Goal: Task Accomplishment & Management: Complete application form

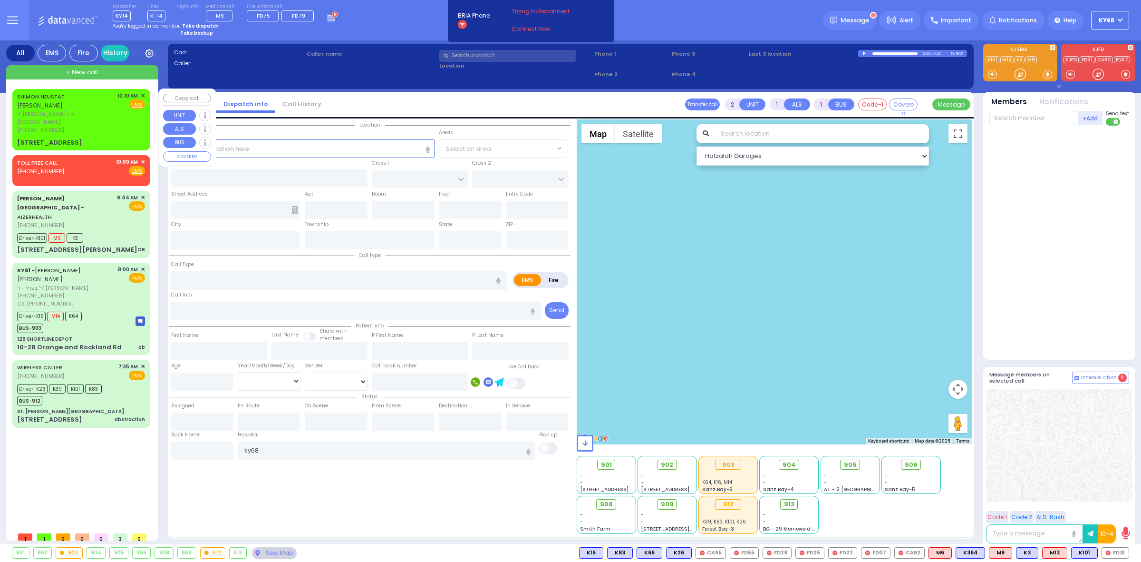
click at [60, 126] on div "[PHONE_NUMBER]" at bounding box center [65, 130] width 97 height 8
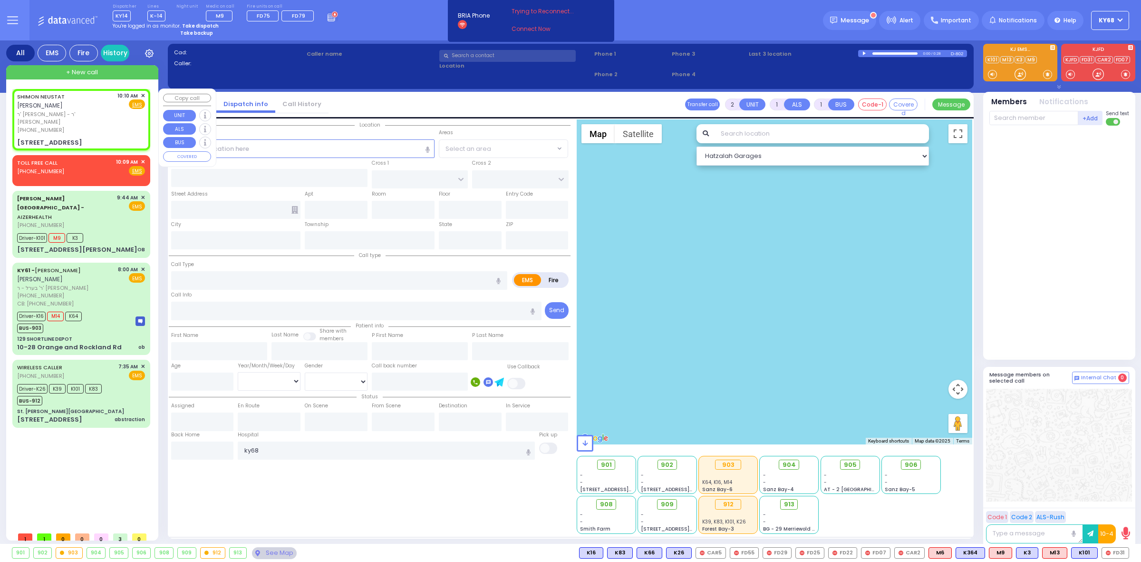
select select
radio input "true"
type input "SHIMON"
type input "NEUSTAT"
select select
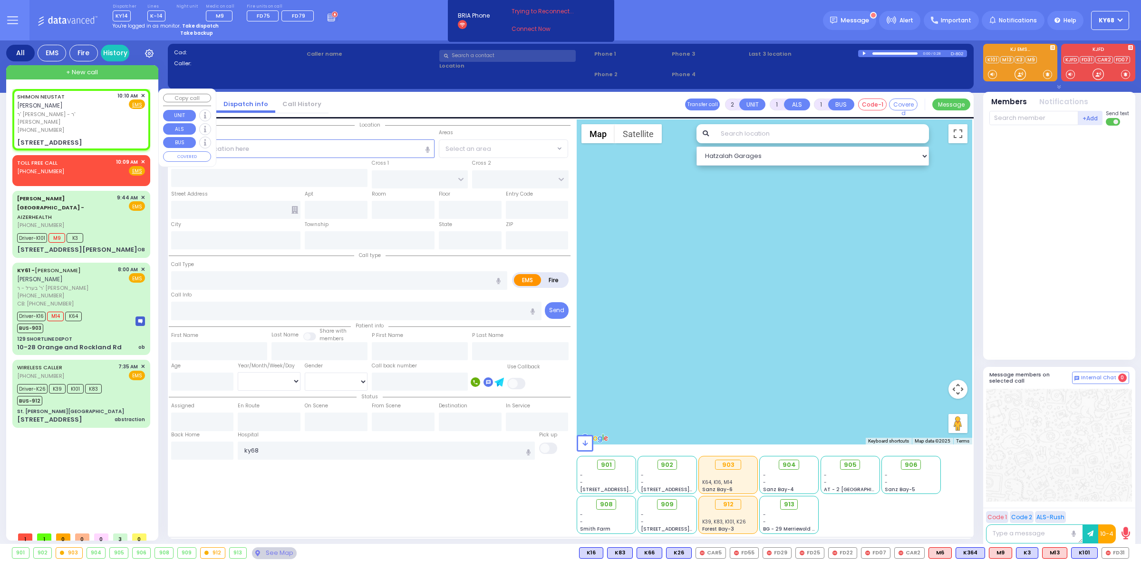
type input "10:10"
type input "LAKE SHORE DR"
type input "[STREET_ADDRESS]"
type input "Monroe"
type input "[US_STATE]"
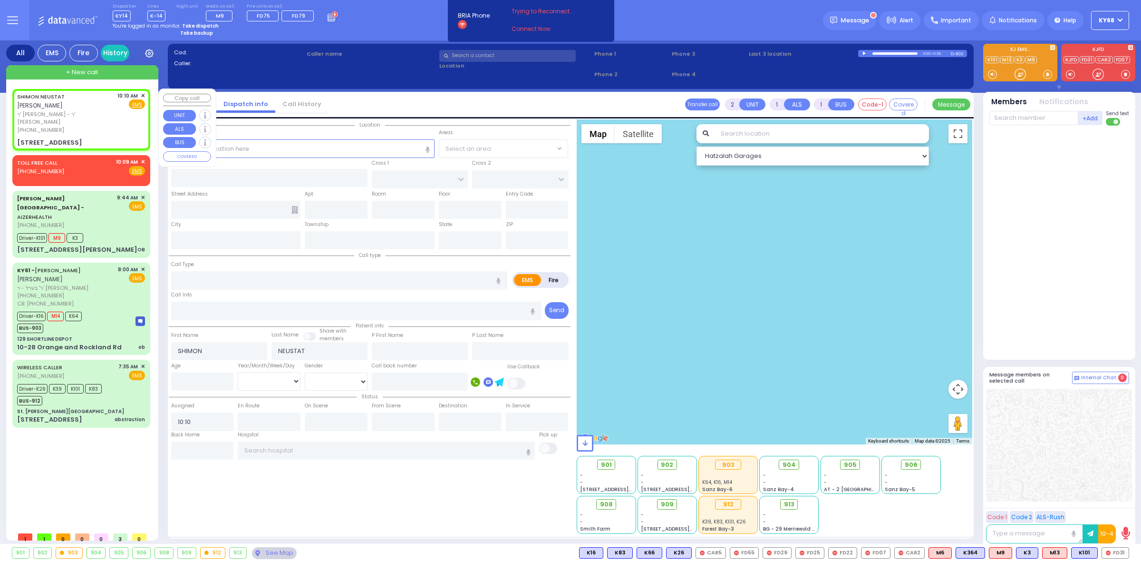
type input "10950"
select select "[GEOGRAPHIC_DATA]"
select select "Hatzalah Garages"
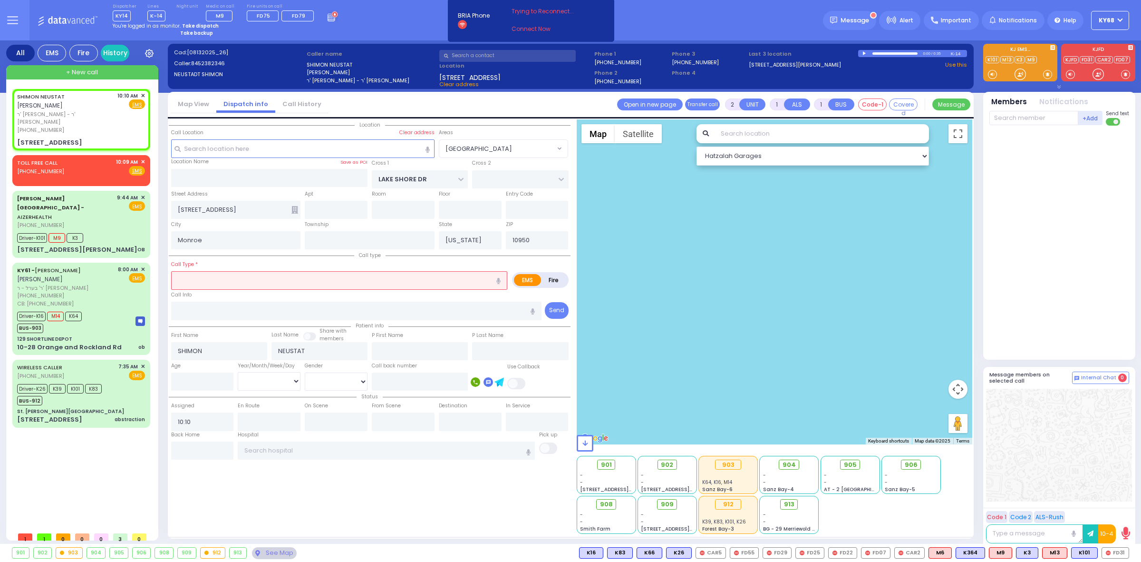
click at [778, 132] on input "text" at bounding box center [822, 133] width 214 height 19
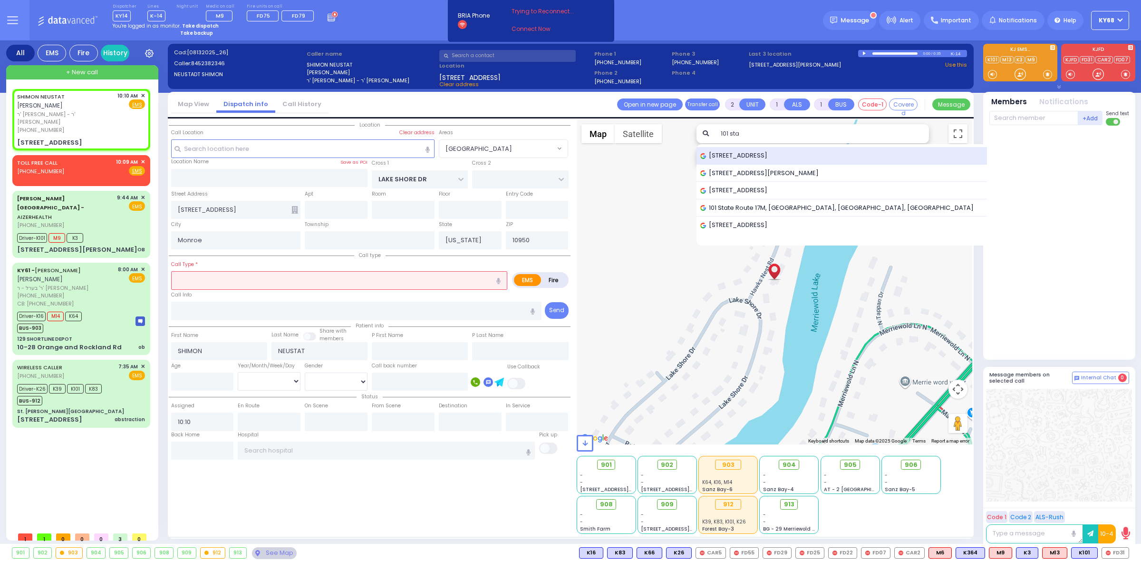
type input "101 sta"
click at [771, 156] on span "101 Stage Road, Monroe, NY, USA" at bounding box center [735, 156] width 70 height 10
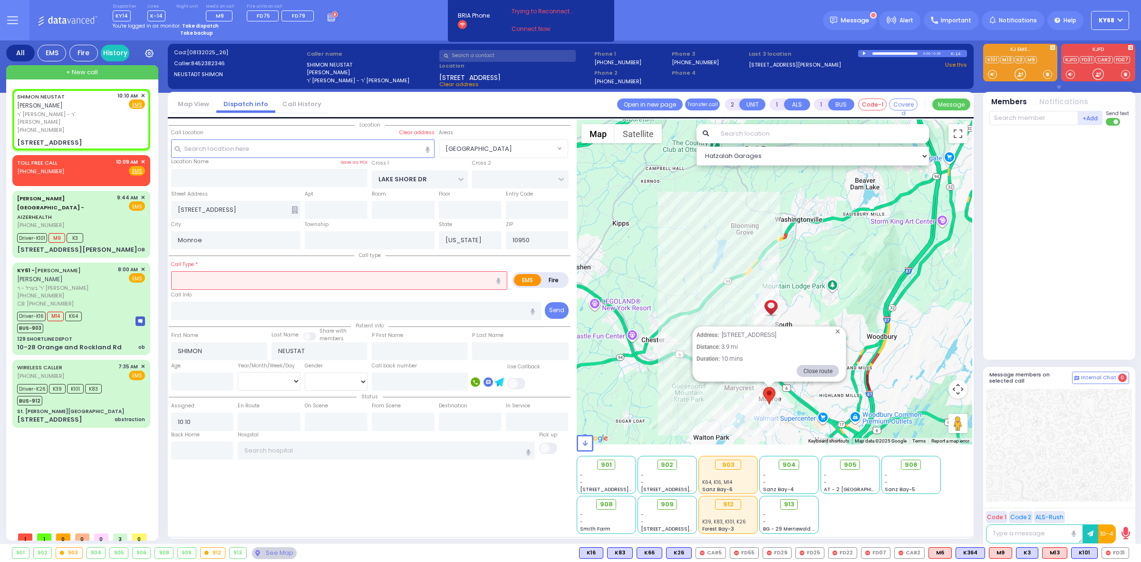
drag, startPoint x: 773, startPoint y: 283, endPoint x: 630, endPoint y: 390, distance: 179.1
click at [630, 390] on div "Address: 101 Stage Road, Monroe, NY, USA Distance: 3.9 mi Duration: 10 mins Clo…" at bounding box center [775, 281] width 396 height 325
click at [1074, 294] on div at bounding box center [1061, 240] width 142 height 222
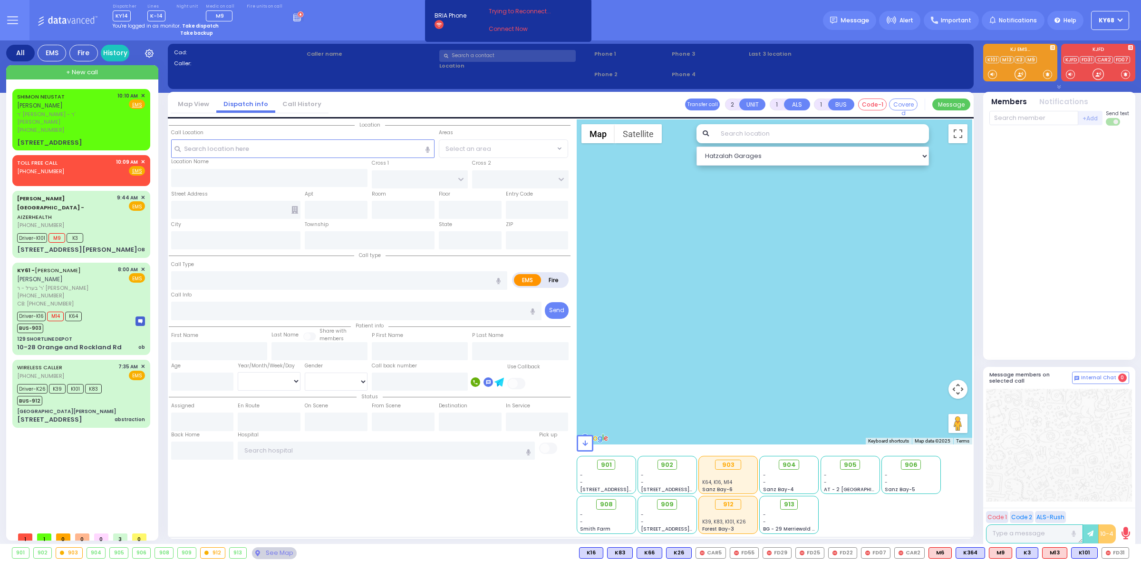
select select
radio input "true"
type input "SHIMON"
type input "NEUSTAT"
select select
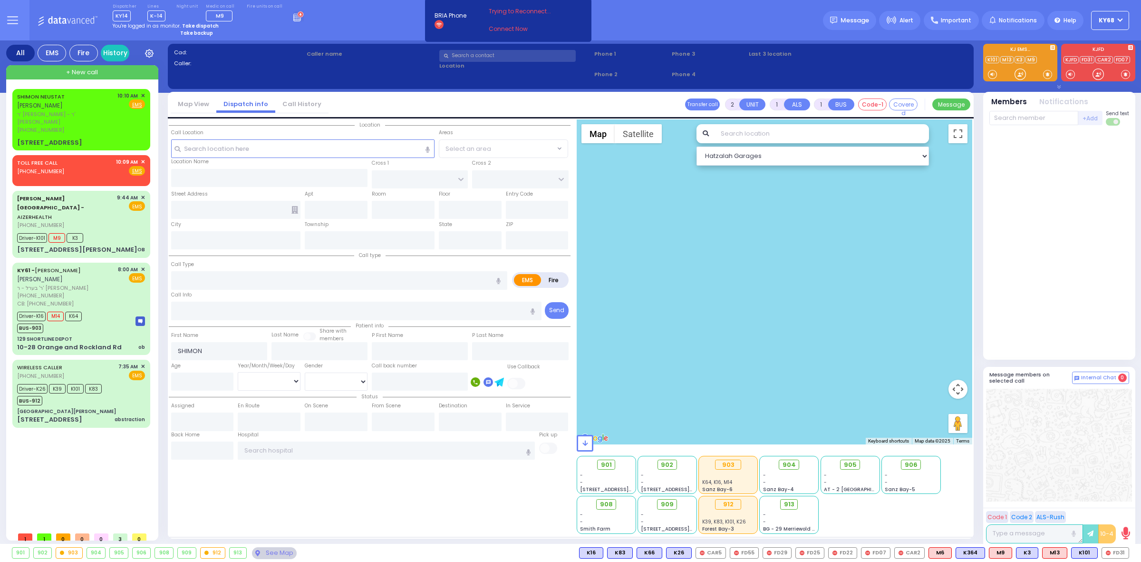
type input "10:10"
type input "LAKE SHORE DR"
type input "[STREET_ADDRESS]"
type input "Monroe"
type input "[US_STATE]"
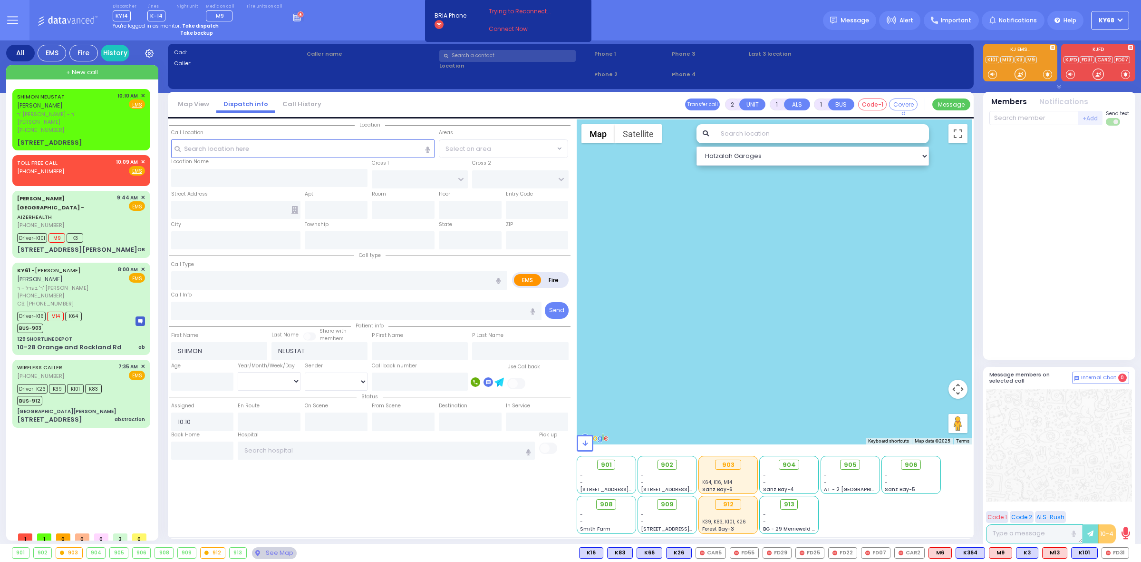
type input "10950"
select select "[GEOGRAPHIC_DATA]"
select select "Hatzalah Garages"
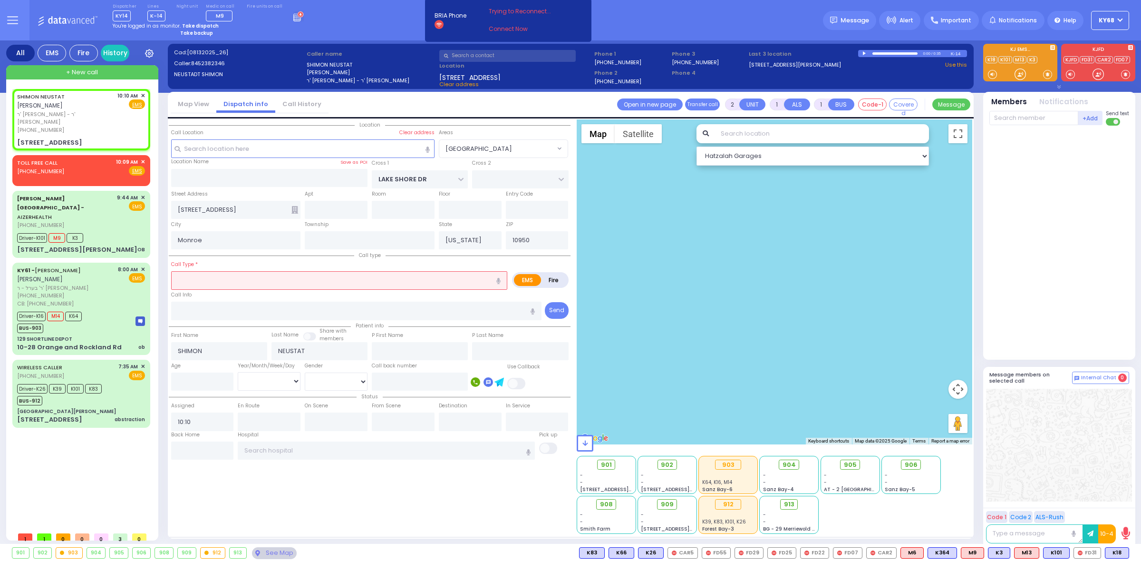
select select
type input "TRA"
radio input "true"
select select
type input "0"
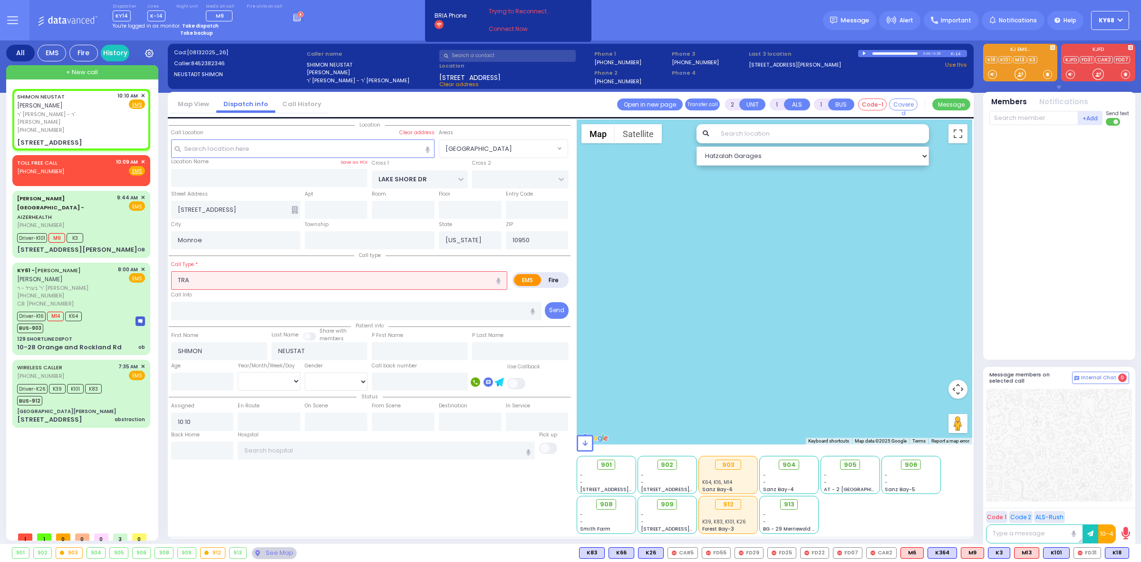
type input "0"
type input "Trauma"
radio input "true"
select select
select select "[GEOGRAPHIC_DATA]"
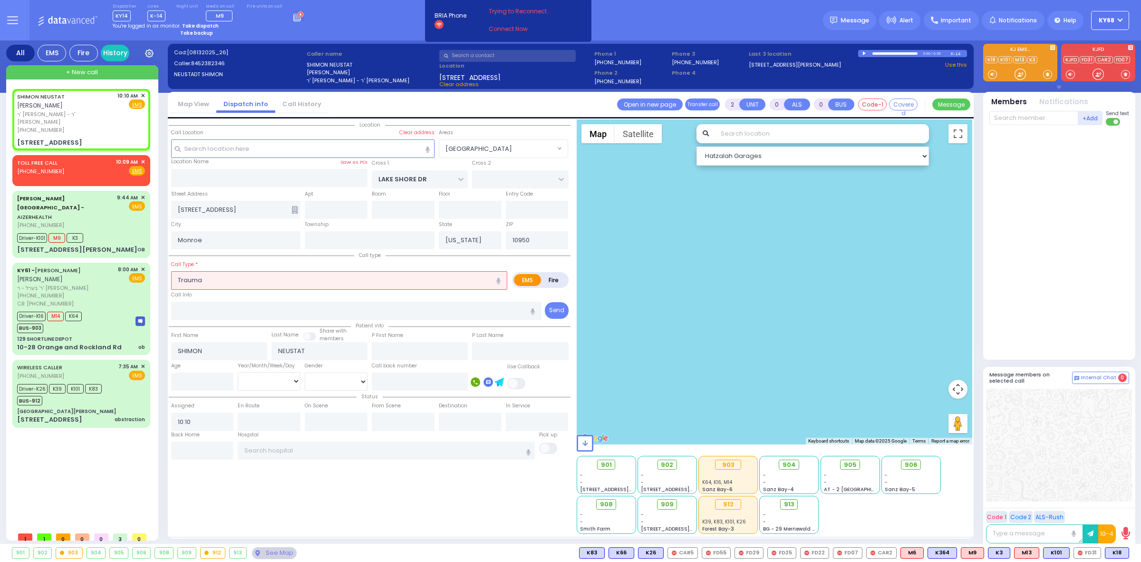
select select "Hatzalah Garages"
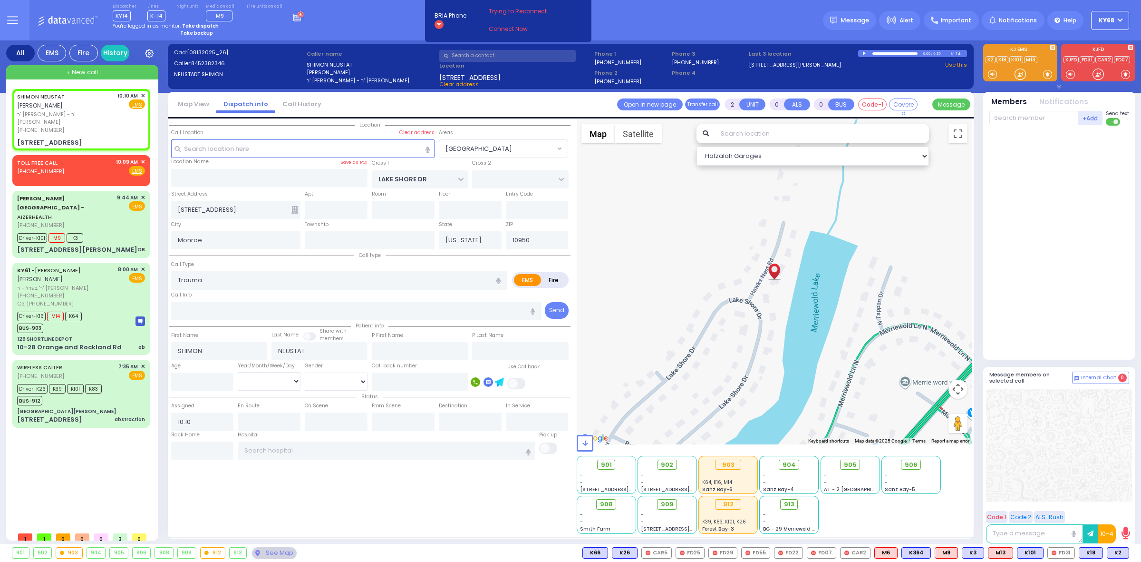
select select
radio input "true"
select select
select select "[GEOGRAPHIC_DATA]"
select select "Hatzalah Garages"
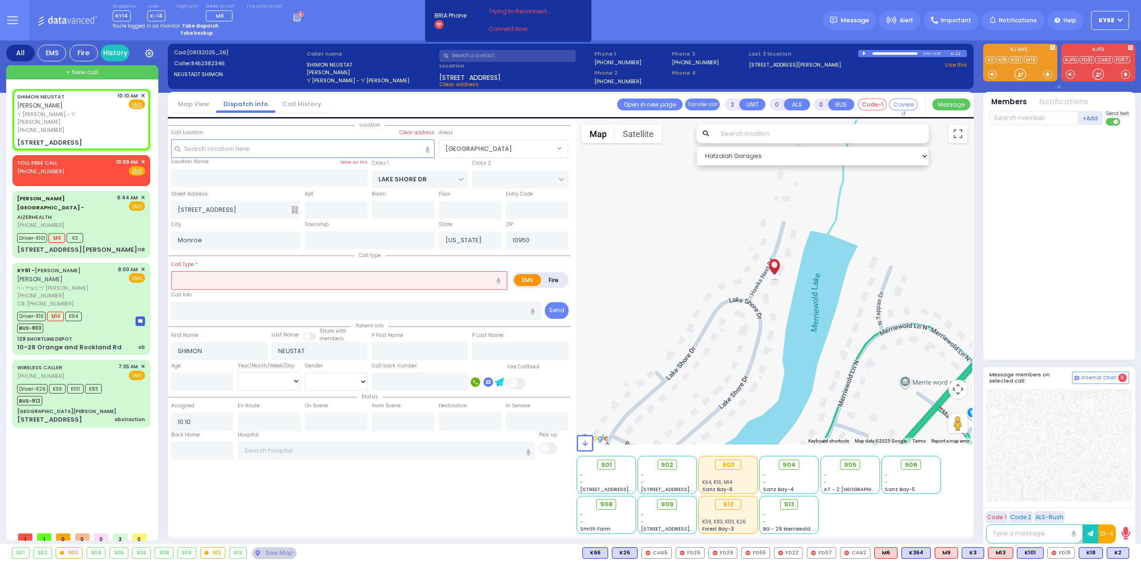
select select
radio input "true"
select select
select select "[GEOGRAPHIC_DATA]"
select select "Hatzalah Garages"
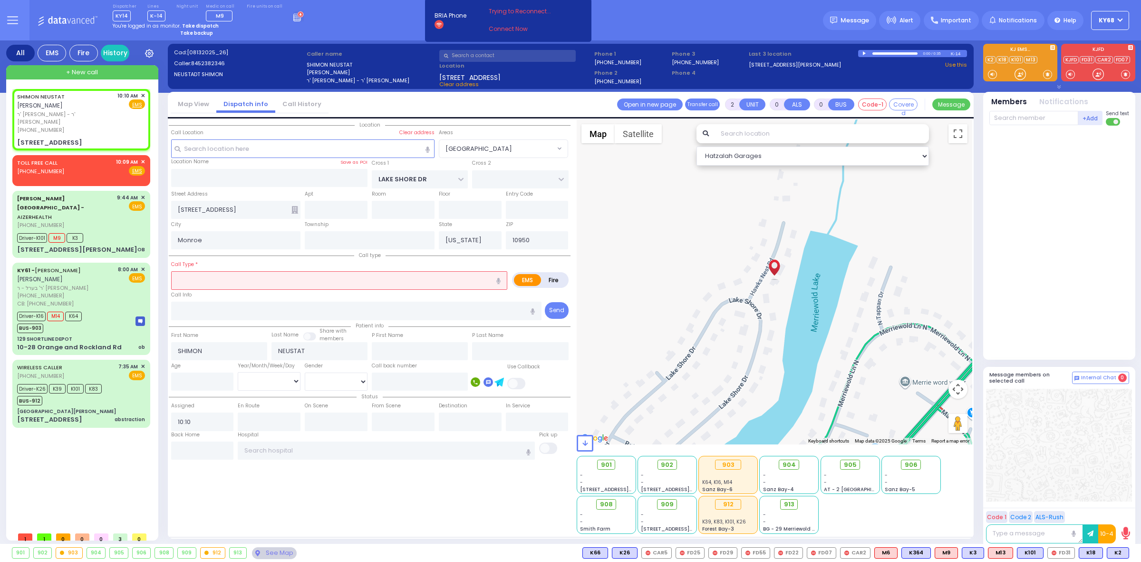
select select
type input "salvation fell"
radio input "true"
select select
select select "Hatzalah Garages"
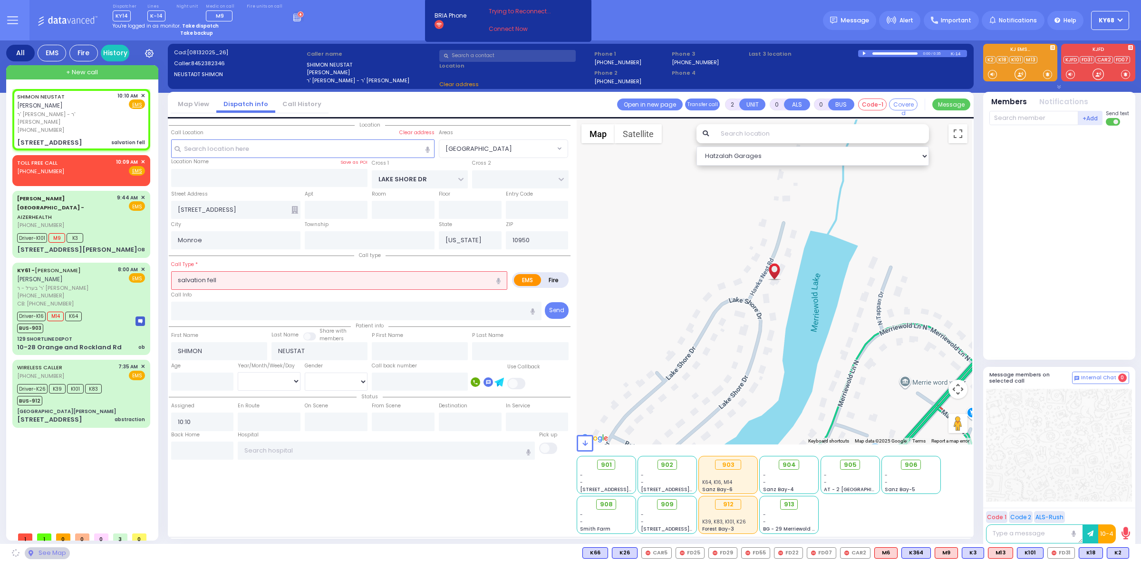
select select "[GEOGRAPHIC_DATA]"
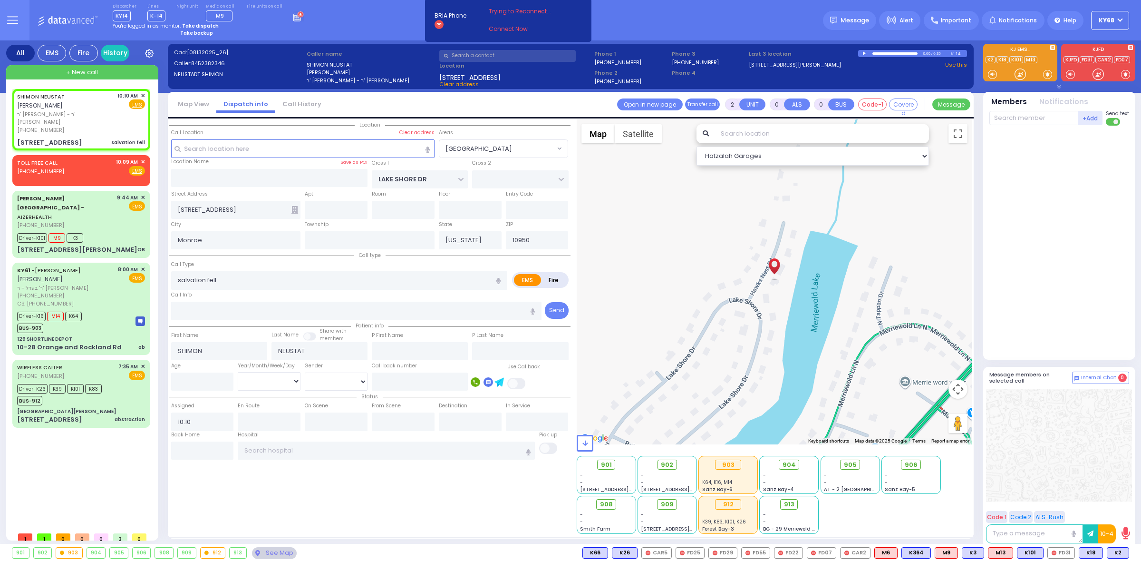
select select
radio input "true"
select select
select select "Hatzalah Garages"
select select
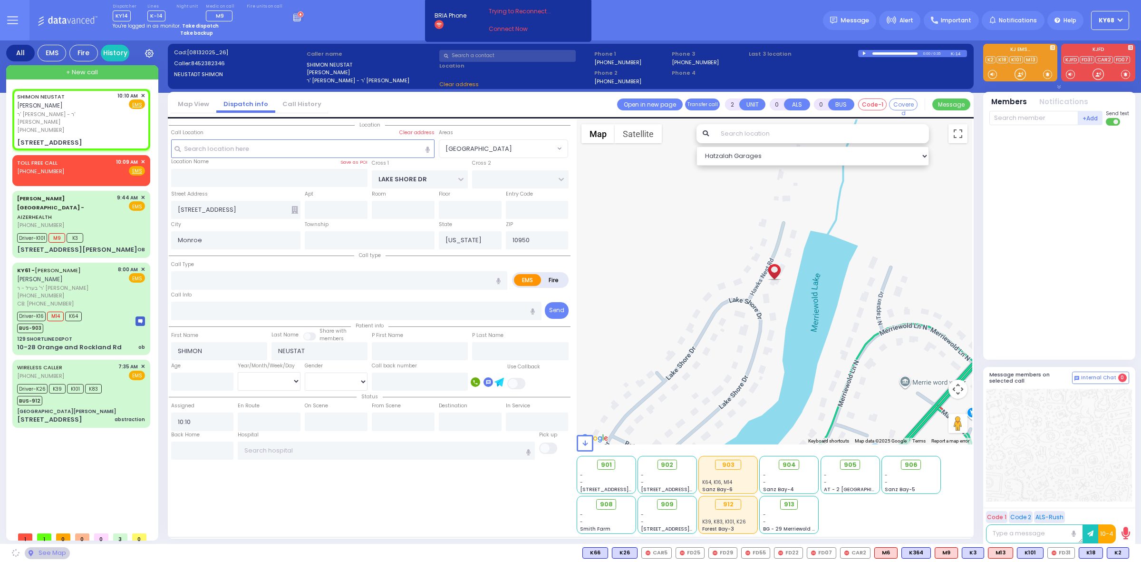
radio input "true"
select select
select select "[GEOGRAPHIC_DATA]"
select select "Hatzalah Garages"
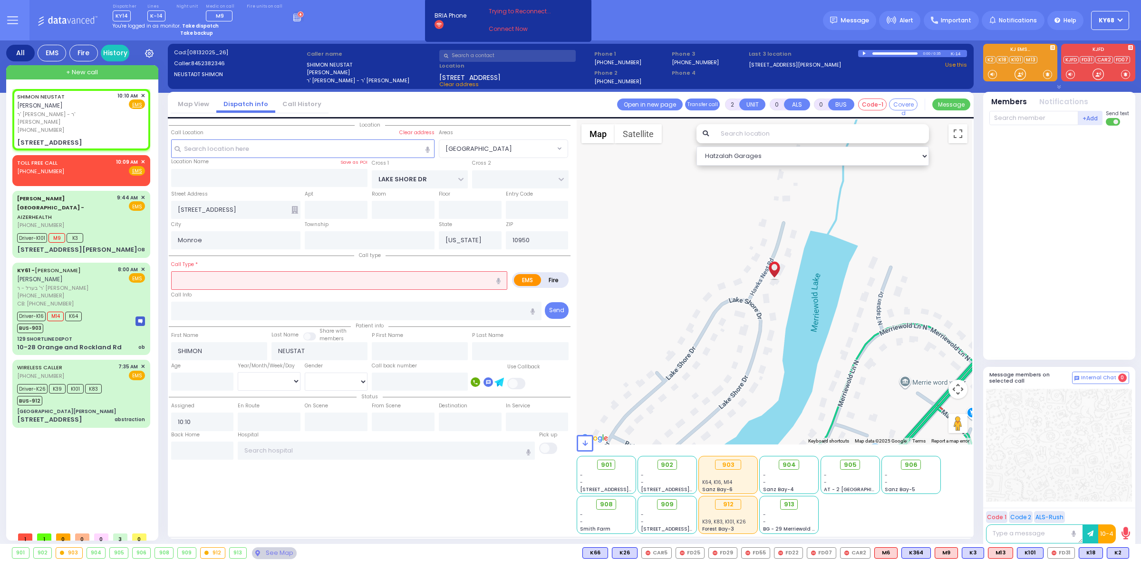
type input "patient fell"
radio input "true"
select select
select select "Hatzalah Garages"
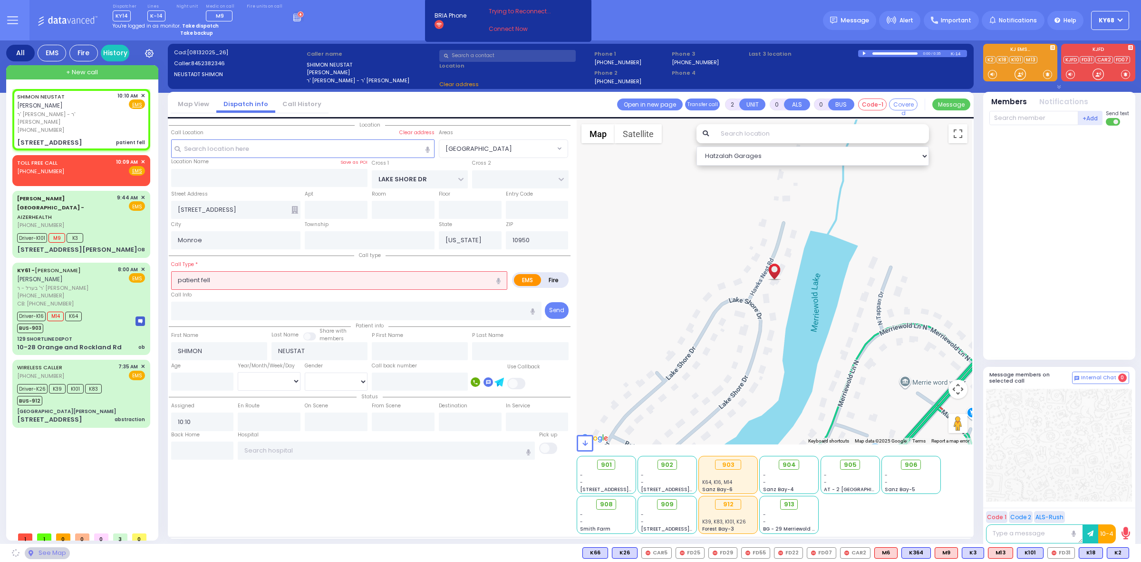
select select "[GEOGRAPHIC_DATA]"
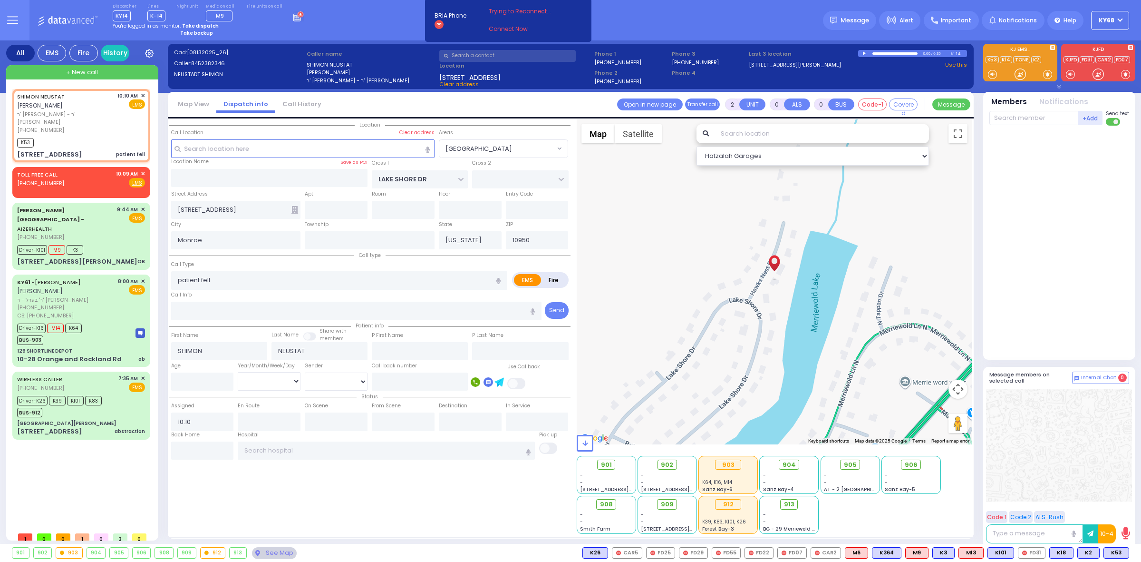
select select
radio input "true"
select select
type input "10:14"
select select "[GEOGRAPHIC_DATA]"
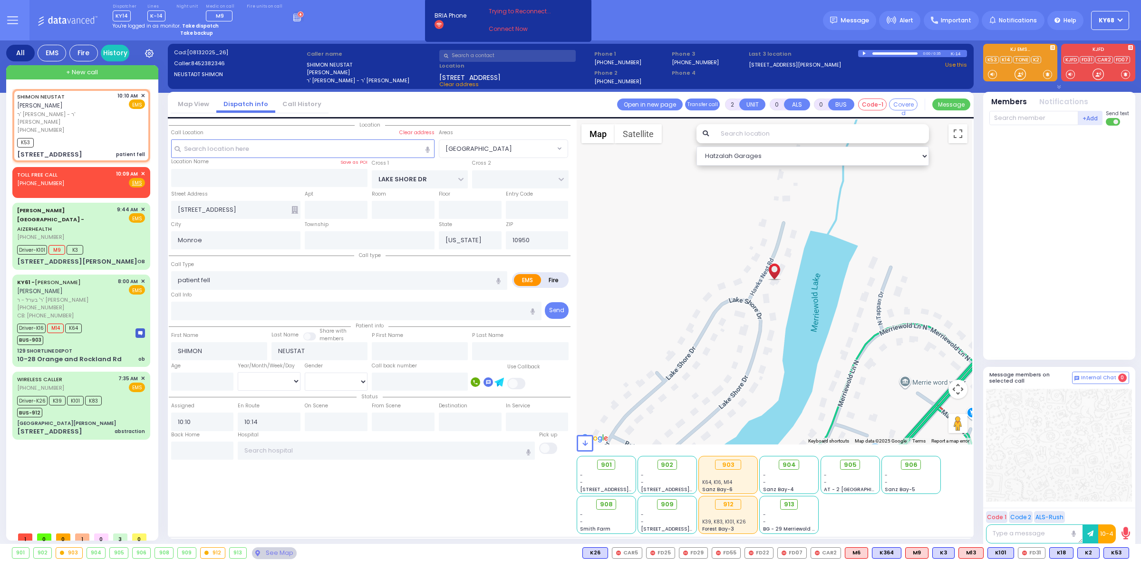
select select "Hatzalah Garages"
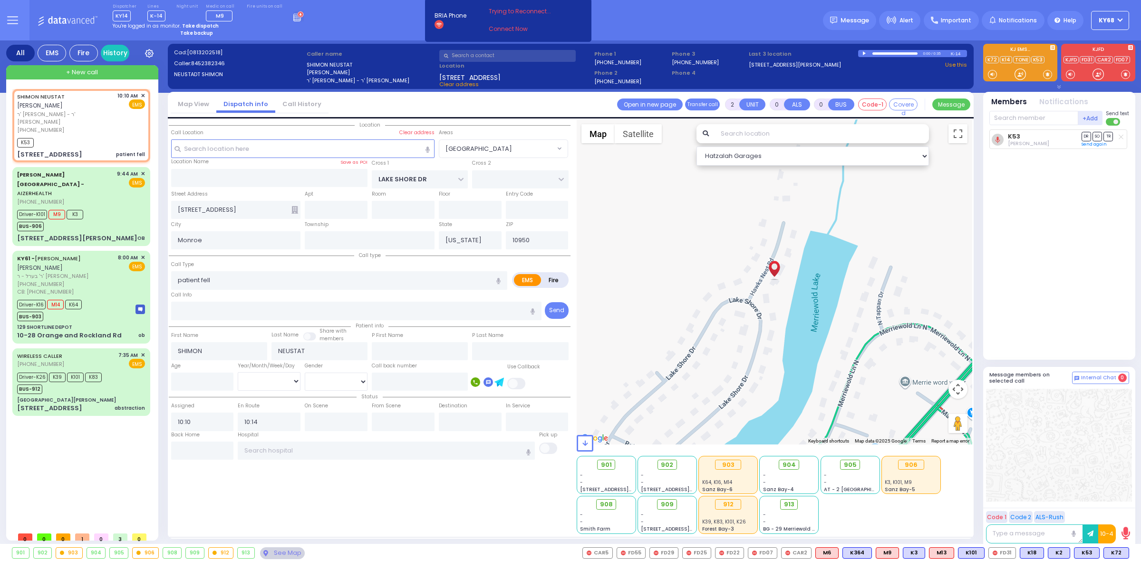
click at [630, 29] on div "Dispatcher KY14 shift has started. Are you ? Lines K-14" at bounding box center [570, 20] width 1141 height 40
